Goal: Check status: Check status

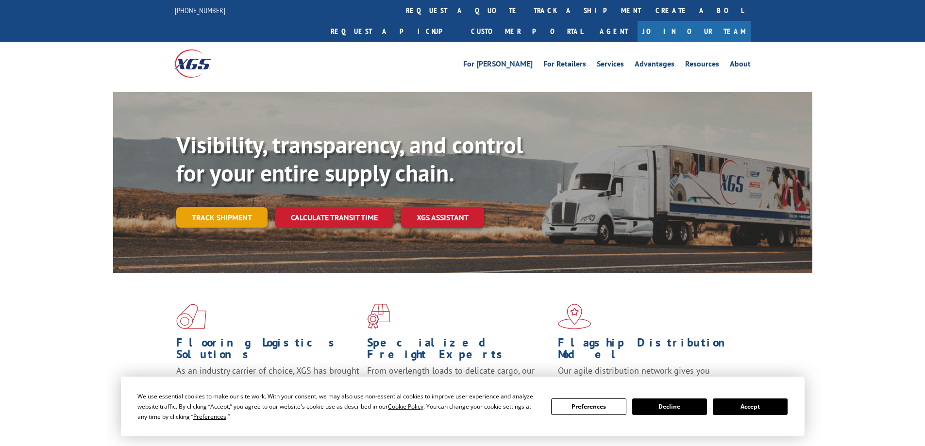
click at [249, 207] on link "Track shipment" at bounding box center [221, 217] width 91 height 20
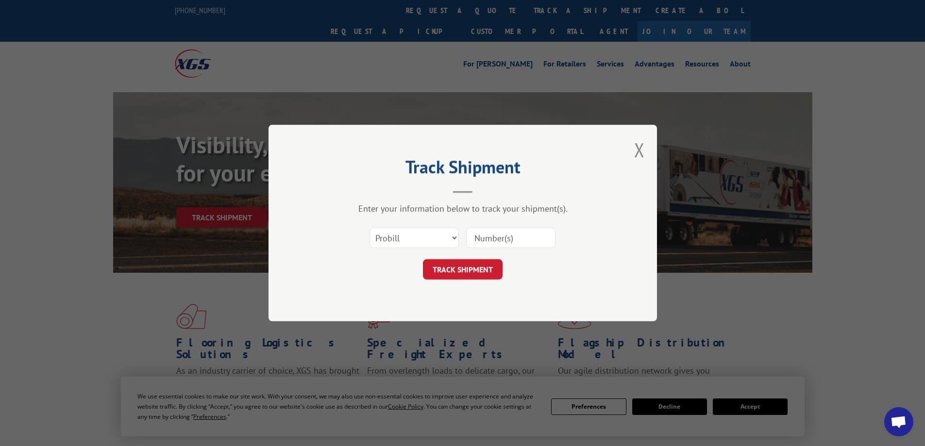
click at [480, 240] on input at bounding box center [510, 238] width 89 height 20
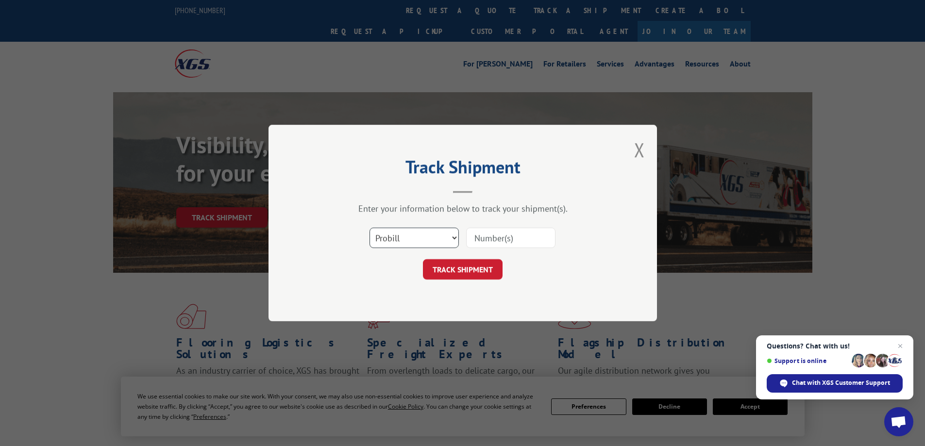
drag, startPoint x: 422, startPoint y: 240, endPoint x: 419, endPoint y: 245, distance: 6.1
click at [422, 240] on select "Select category... Probill BOL PO" at bounding box center [414, 238] width 89 height 20
select select "bol"
click at [370, 228] on select "Select category... Probill BOL PO" at bounding box center [414, 238] width 89 height 20
click at [491, 238] on input at bounding box center [510, 238] width 89 height 20
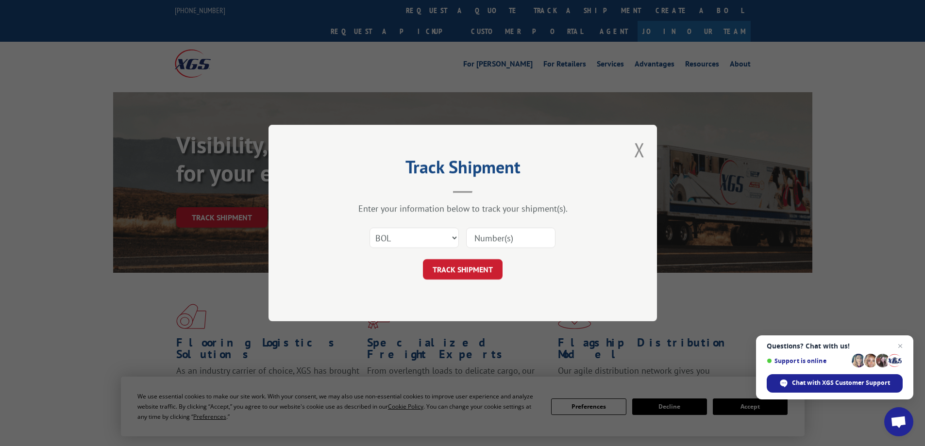
paste input "31578767"
type input "31578767"
click at [477, 265] on button "TRACK SHIPMENT" at bounding box center [463, 269] width 80 height 20
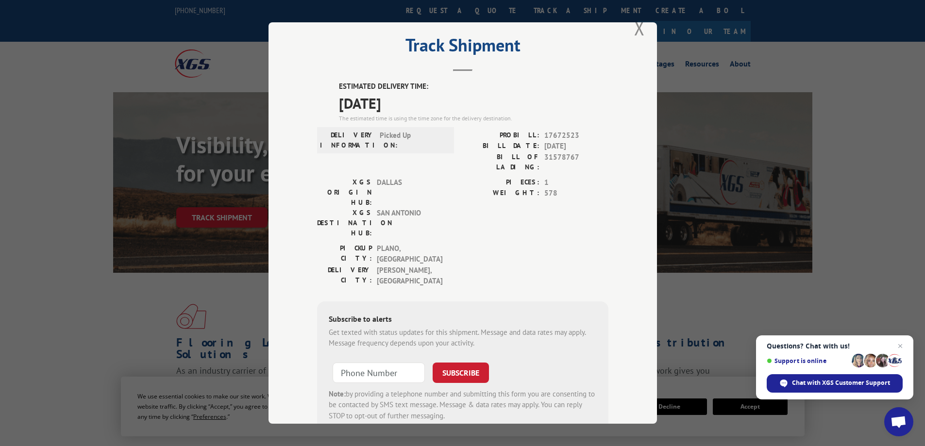
scroll to position [35, 0]
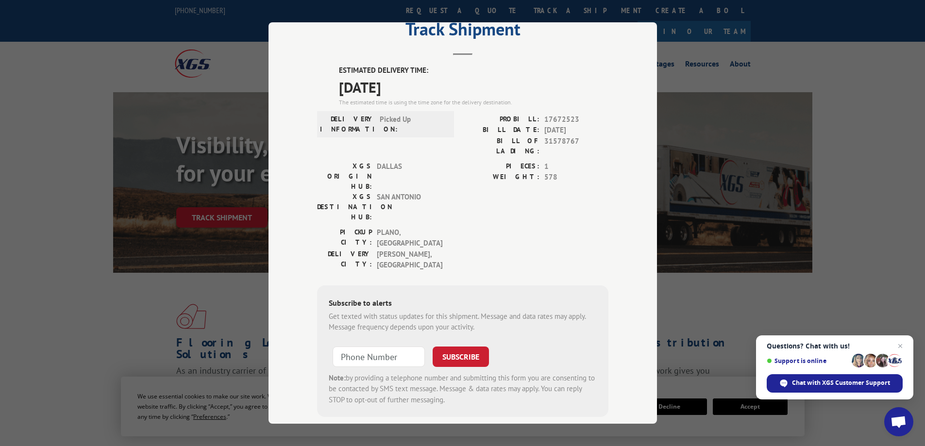
click at [555, 118] on span "17672523" at bounding box center [577, 119] width 64 height 11
copy span "17672523"
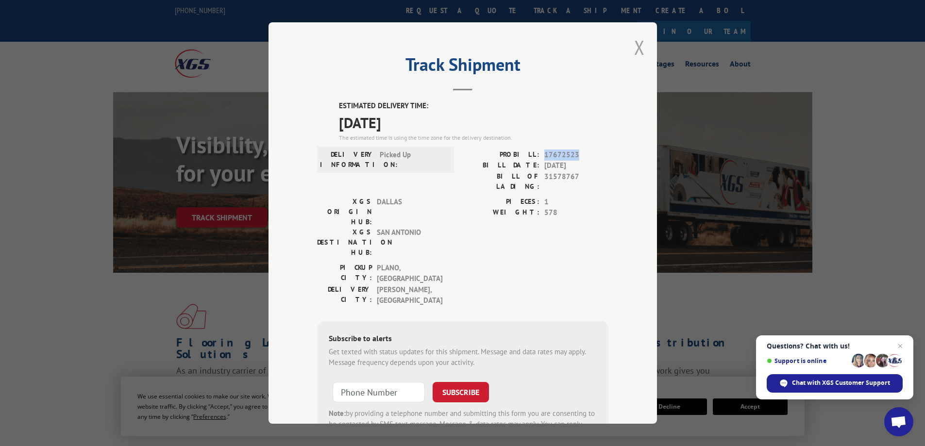
click at [636, 47] on button "Close modal" at bounding box center [639, 47] width 11 height 26
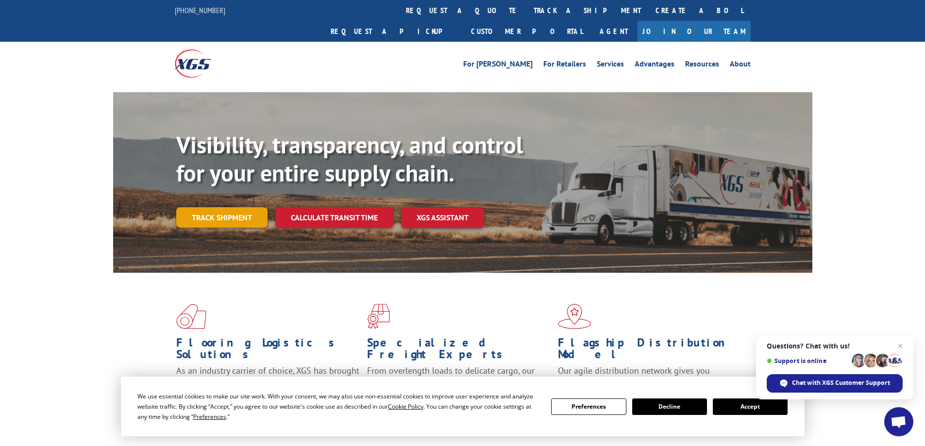
click at [234, 207] on link "Track shipment" at bounding box center [221, 217] width 91 height 20
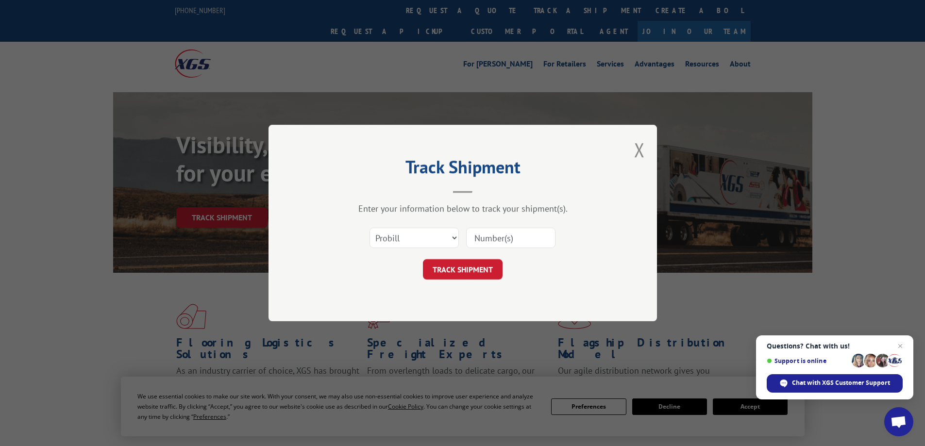
click at [506, 240] on input at bounding box center [510, 238] width 89 height 20
paste input "17672523"
type input "17672523"
click at [463, 273] on button "TRACK SHIPMENT" at bounding box center [463, 269] width 80 height 20
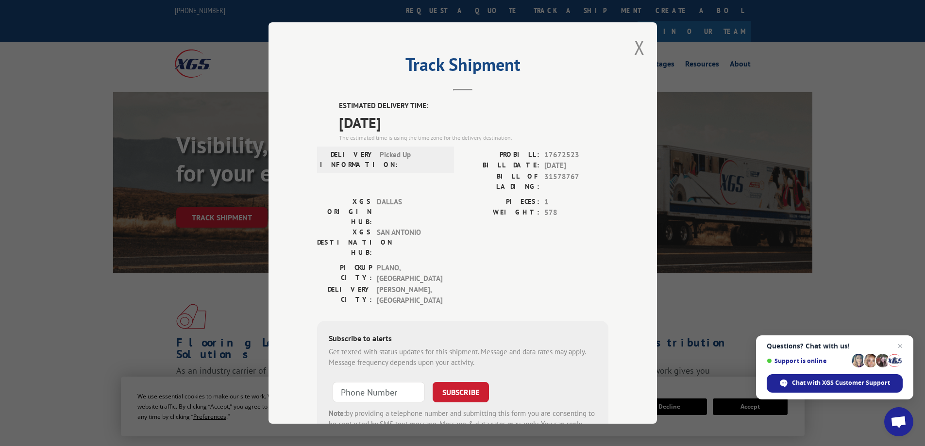
click at [558, 155] on span "17672523" at bounding box center [577, 155] width 64 height 11
copy span "17672523"
click at [636, 45] on button "Close modal" at bounding box center [639, 47] width 11 height 26
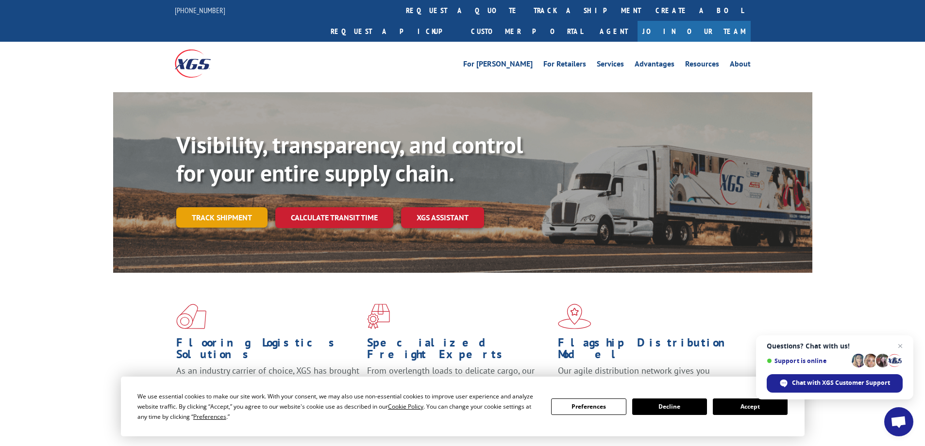
click at [257, 207] on link "Track shipment" at bounding box center [221, 217] width 91 height 20
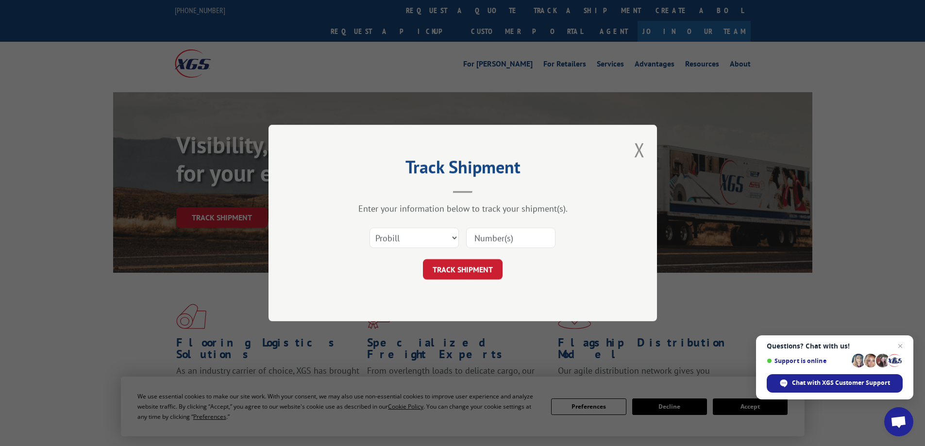
click at [499, 242] on input at bounding box center [510, 238] width 89 height 20
paste input "[URL][DOMAIN_NAME]"
type input "[URL][DOMAIN_NAME]"
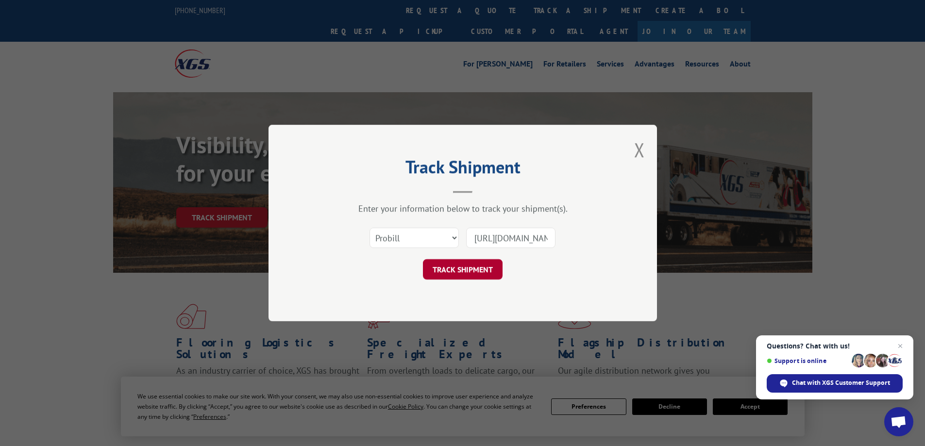
click at [471, 263] on button "TRACK SHIPMENT" at bounding box center [463, 269] width 80 height 20
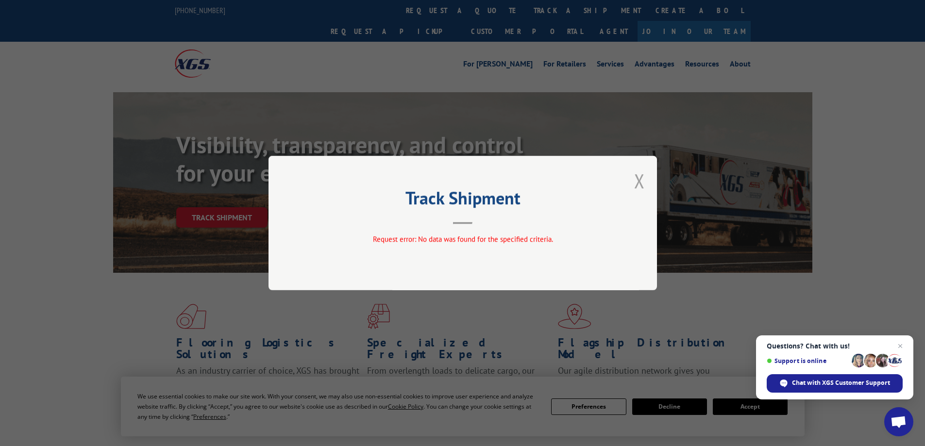
click at [639, 178] on button "Close modal" at bounding box center [639, 181] width 11 height 26
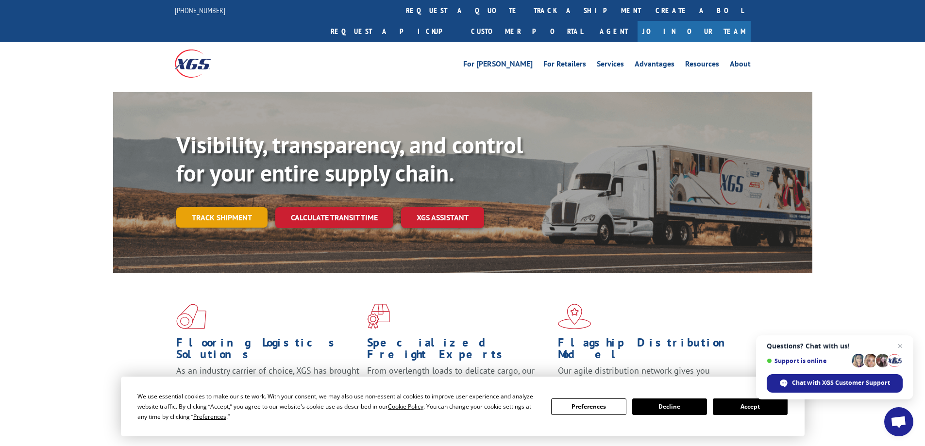
click at [233, 207] on link "Track shipment" at bounding box center [221, 217] width 91 height 20
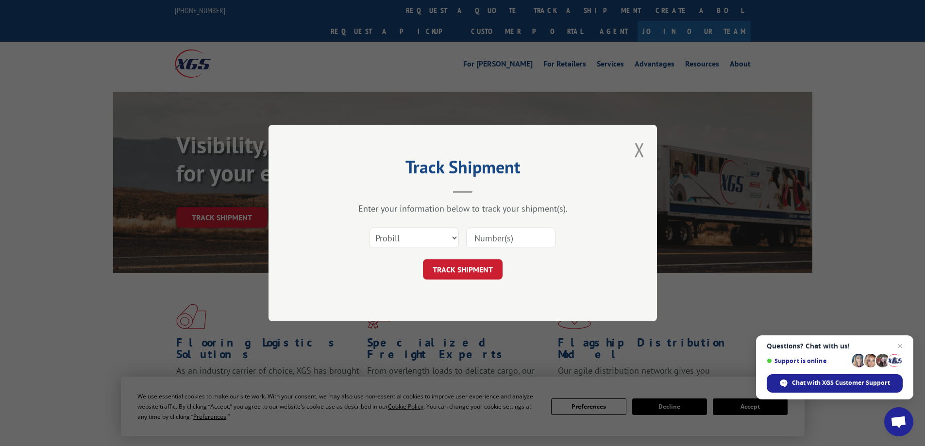
drag, startPoint x: 565, startPoint y: 247, endPoint x: 522, endPoint y: 237, distance: 43.8
click at [561, 245] on div "Select category... Probill BOL PO" at bounding box center [462, 238] width 291 height 32
click at [522, 237] on input at bounding box center [510, 238] width 89 height 20
paste input "17672523"
type input "17672523"
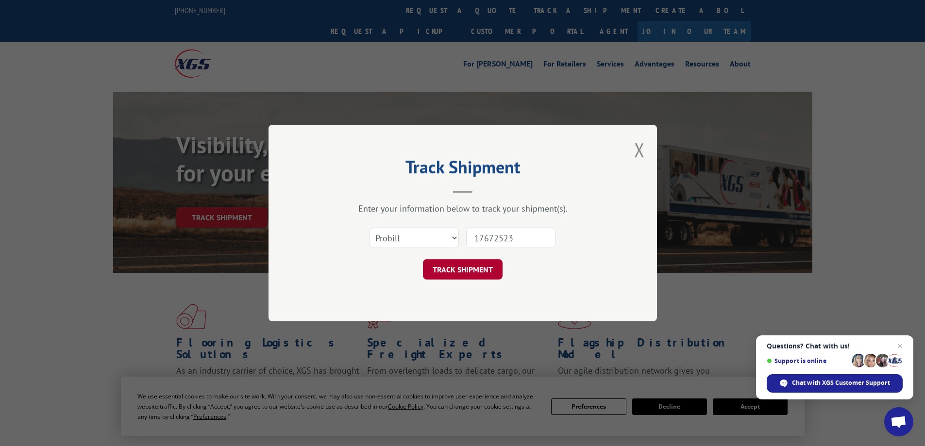
click at [475, 270] on button "TRACK SHIPMENT" at bounding box center [463, 269] width 80 height 20
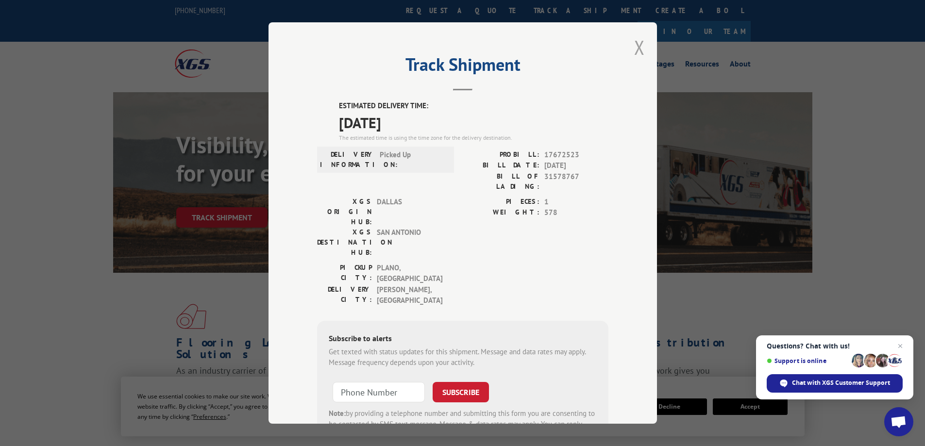
click at [638, 44] on button "Close modal" at bounding box center [639, 47] width 11 height 26
